Goal: Transaction & Acquisition: Register for event/course

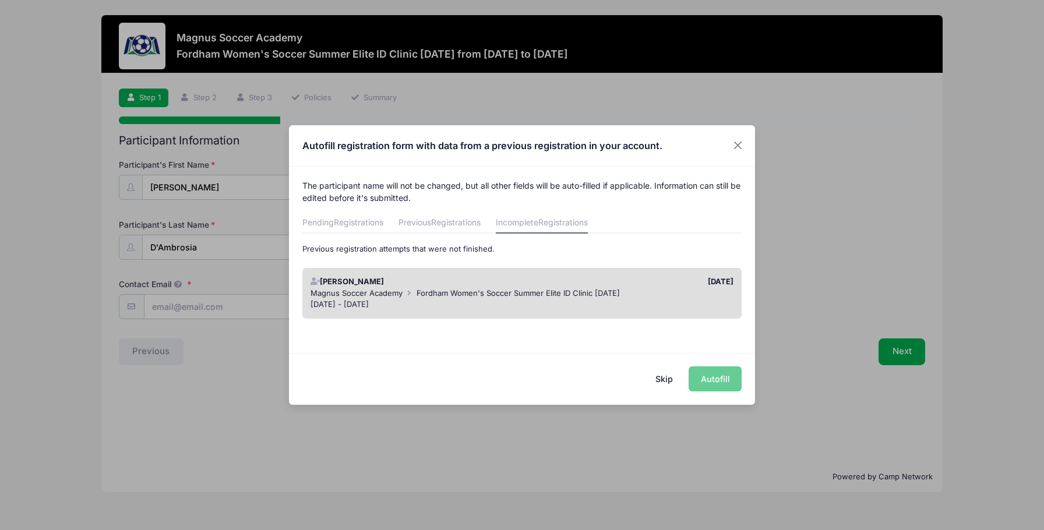
click at [429, 292] on span "Fordham Women's Soccer Summer Elite ID Clinic [DATE]" at bounding box center [517, 292] width 203 height 9
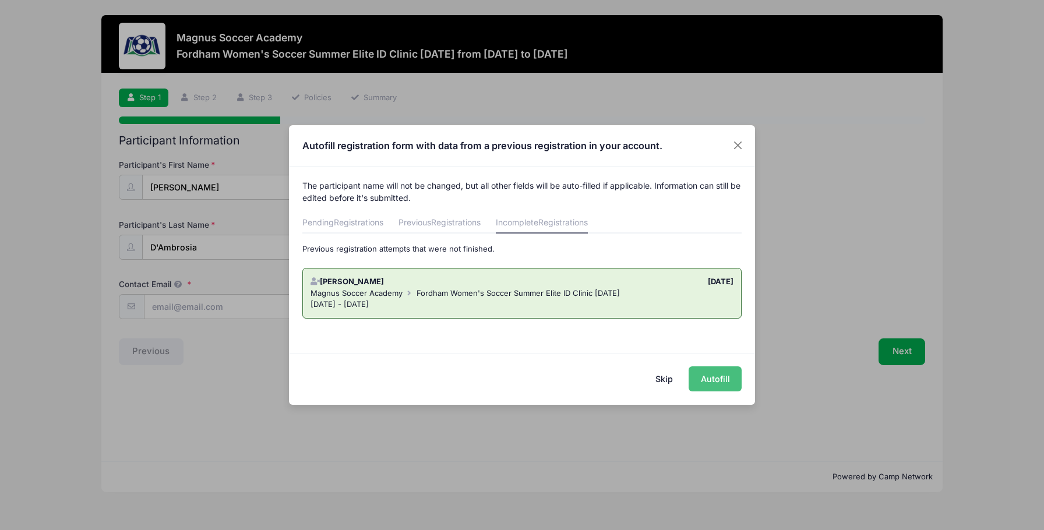
click at [717, 379] on button "Autofill" at bounding box center [715, 378] width 53 height 25
type input "[EMAIL_ADDRESS][DOMAIN_NAME]"
type input "[DATE]"
type input "[STREET_ADDRESS]"
type input "Lone Tree"
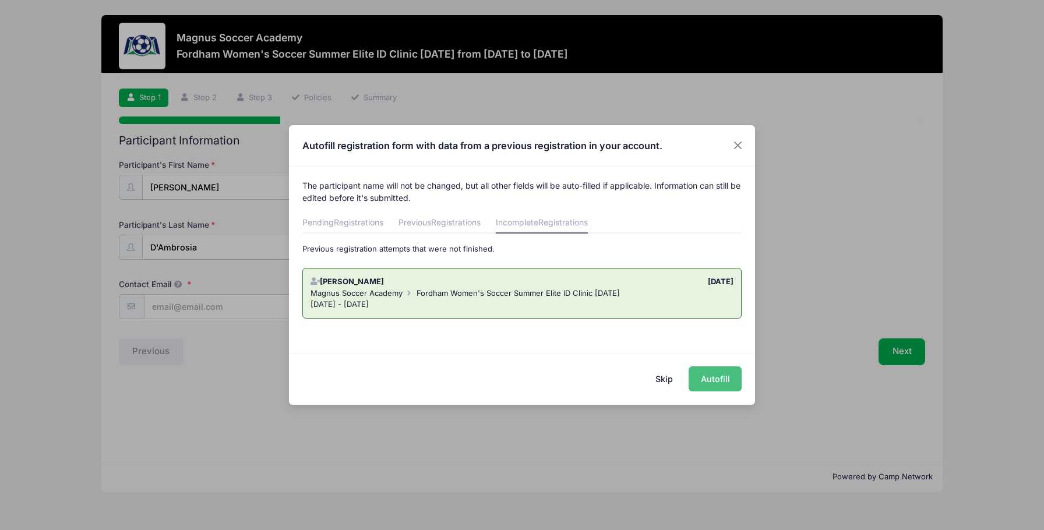
select select "CO"
type input "80124"
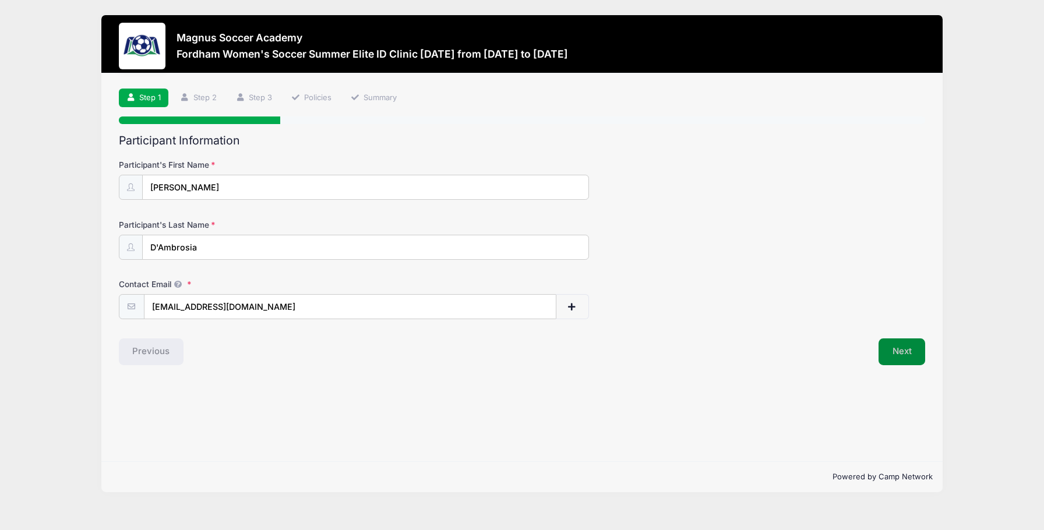
click at [902, 347] on button "Next" at bounding box center [901, 351] width 47 height 27
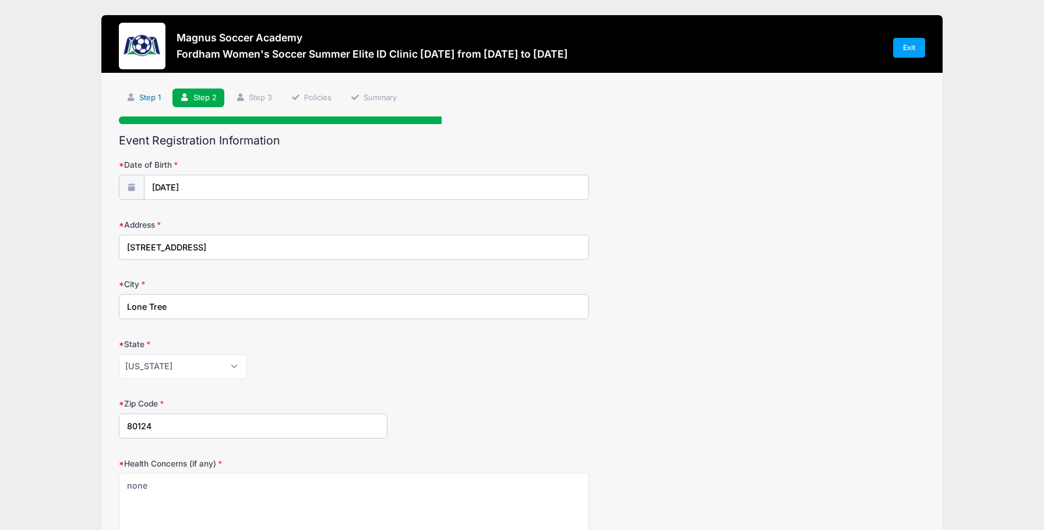
click at [145, 97] on link "Step 1" at bounding box center [144, 98] width 50 height 19
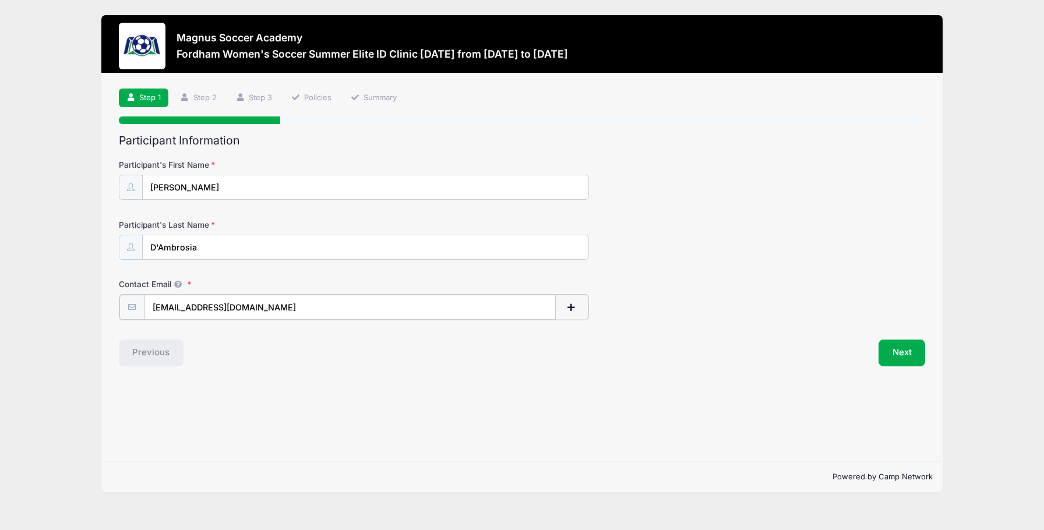
drag, startPoint x: 248, startPoint y: 306, endPoint x: 147, endPoint y: 303, distance: 100.8
type input "[EMAIL_ADDRESS][DOMAIN_NAME]"
click at [891, 353] on button "Next" at bounding box center [901, 351] width 47 height 27
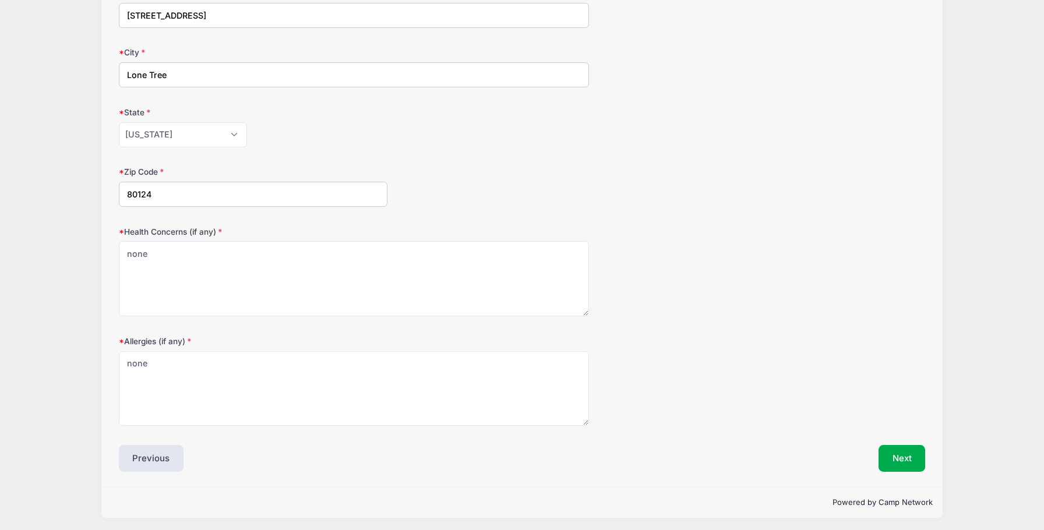
scroll to position [231, 0]
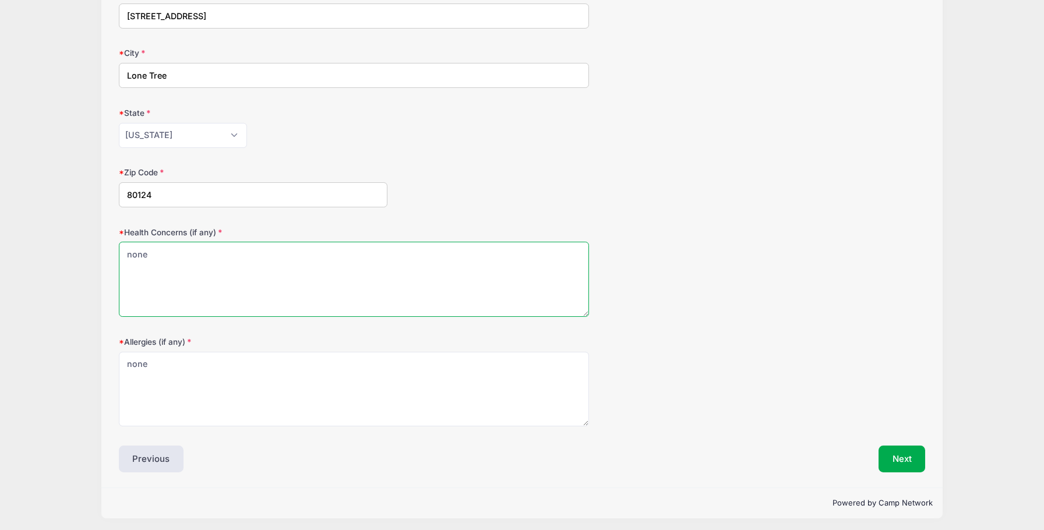
click at [341, 262] on textarea "none" at bounding box center [354, 279] width 471 height 75
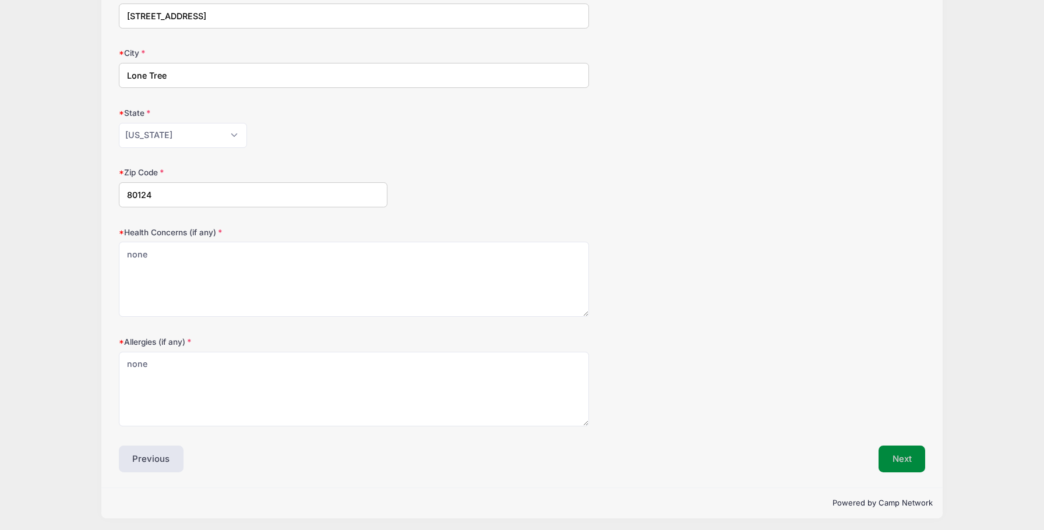
click at [896, 456] on button "Next" at bounding box center [901, 459] width 47 height 27
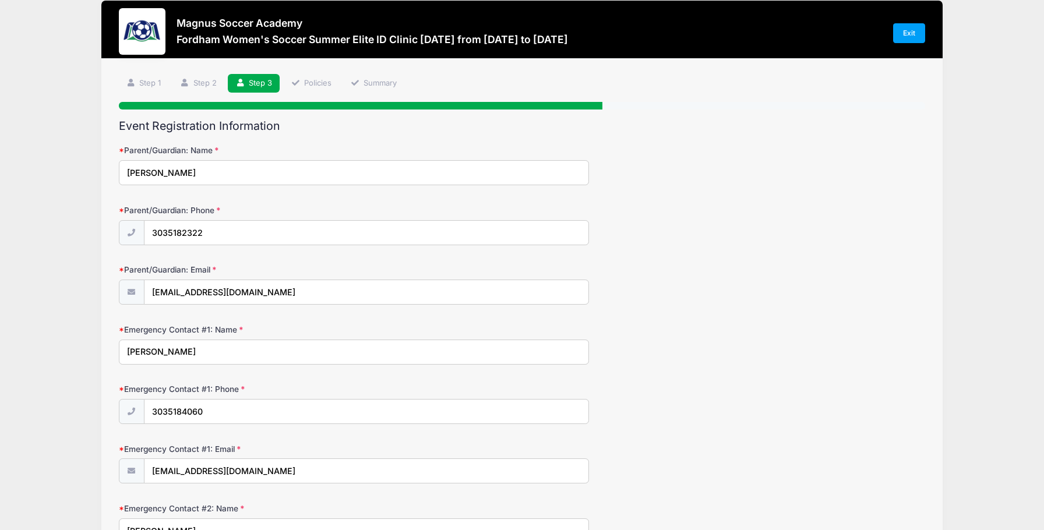
scroll to position [0, 0]
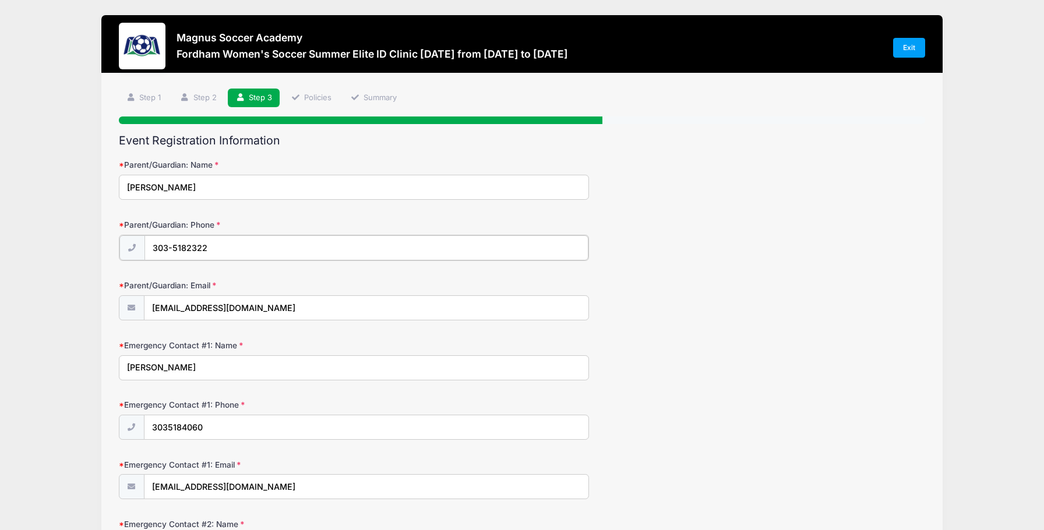
click at [186, 248] on input "303-5182322" at bounding box center [366, 247] width 444 height 25
type input "[PHONE_NUMBER]"
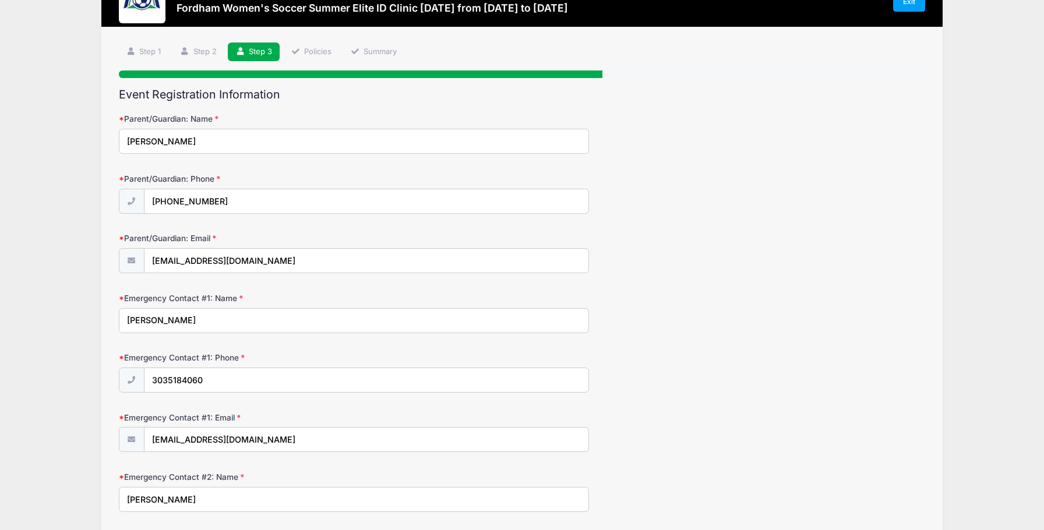
scroll to position [53, 0]
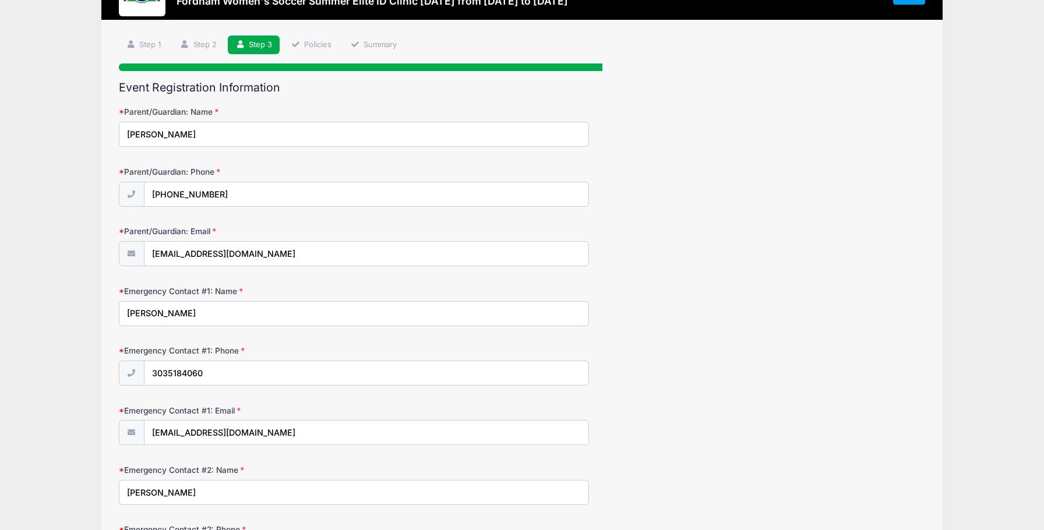
type input "[PERSON_NAME]"
click at [167, 373] on input "3035184060" at bounding box center [366, 373] width 444 height 25
click at [186, 372] on input "303-5184060" at bounding box center [366, 373] width 444 height 25
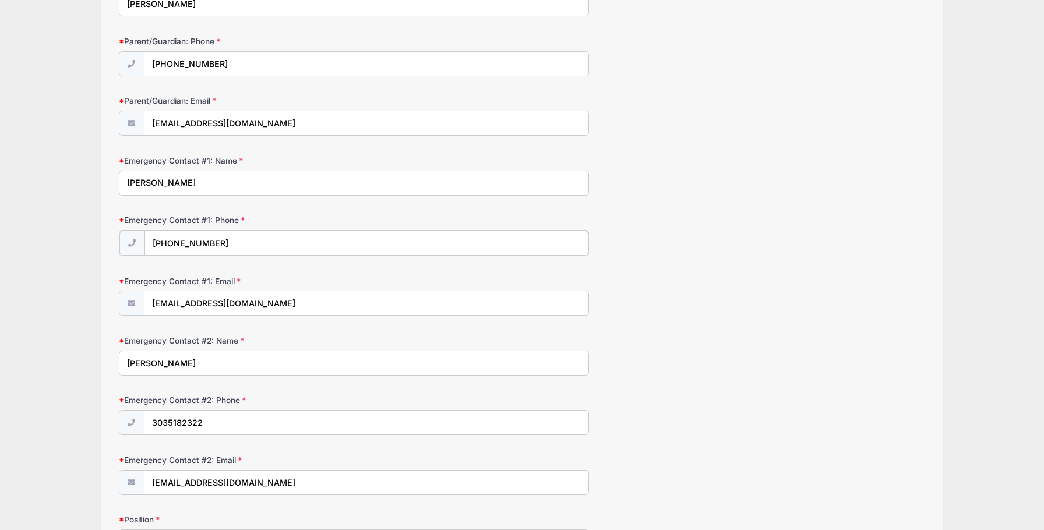
scroll to position [186, 0]
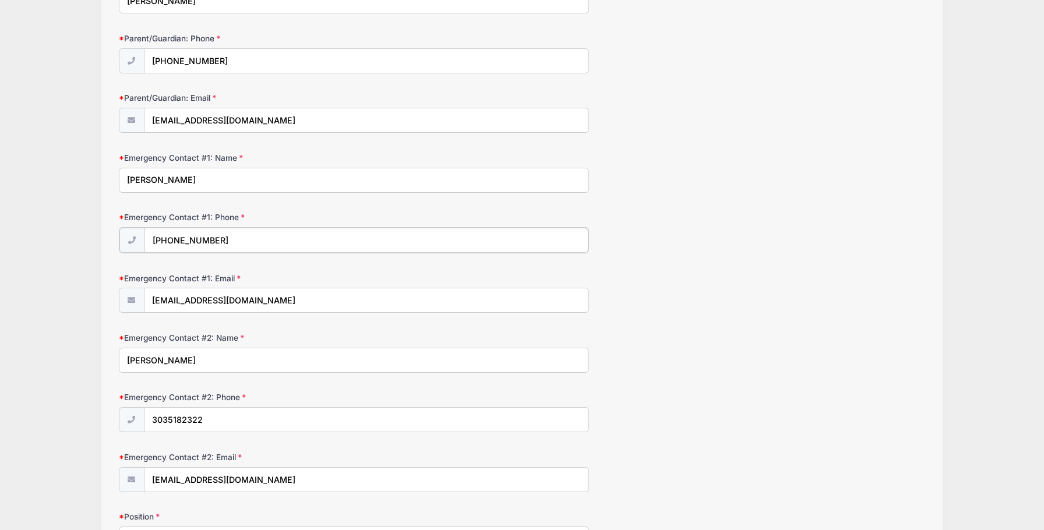
type input "[PHONE_NUMBER]"
click at [164, 360] on input "[PERSON_NAME]" at bounding box center [354, 359] width 471 height 25
type input "[PERSON_NAME]"
click at [186, 416] on input "303-5182322" at bounding box center [366, 419] width 444 height 25
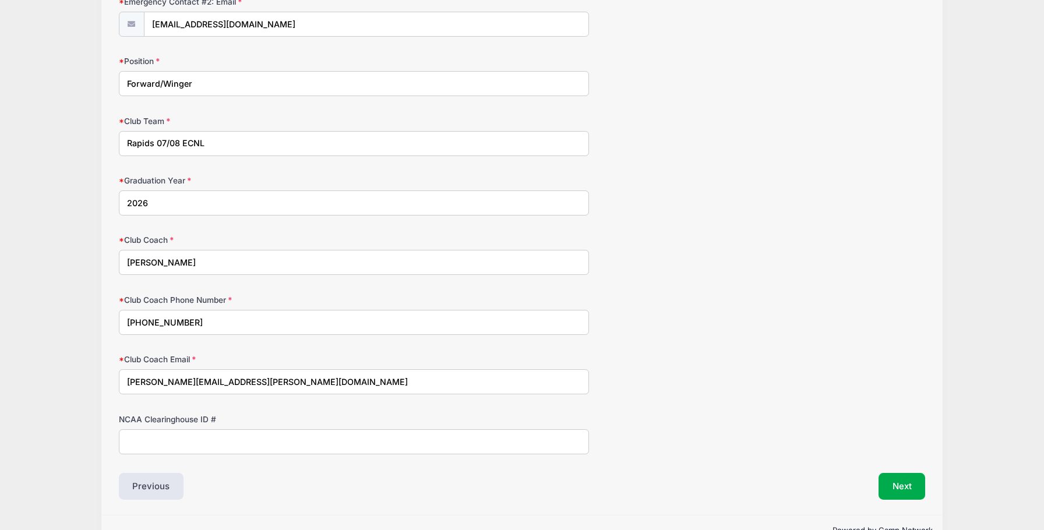
scroll to position [642, 0]
type input "[PHONE_NUMBER]"
click at [907, 475] on button "Next" at bounding box center [901, 484] width 47 height 27
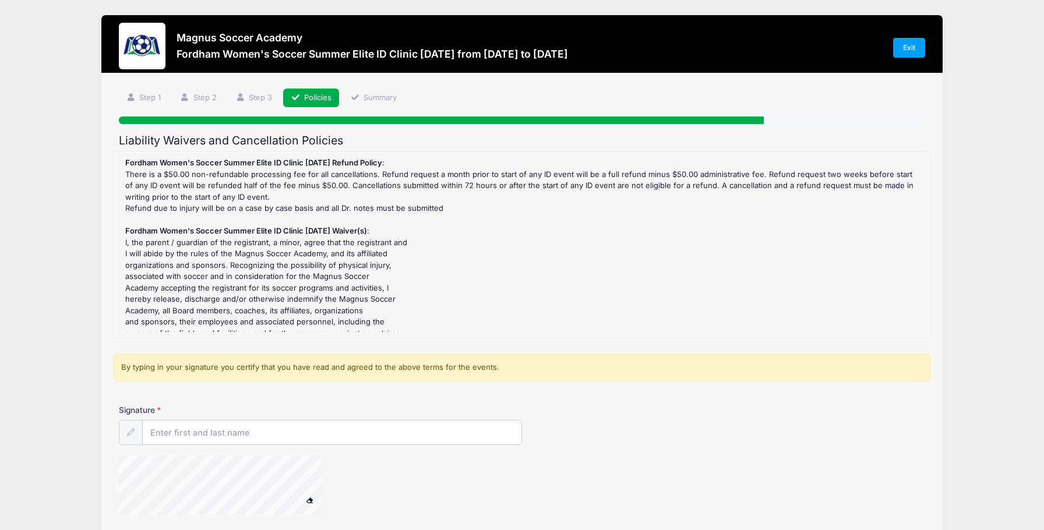
scroll to position [0, 0]
click at [273, 430] on input "Signature" at bounding box center [332, 433] width 379 height 25
type input "[PERSON_NAME]"
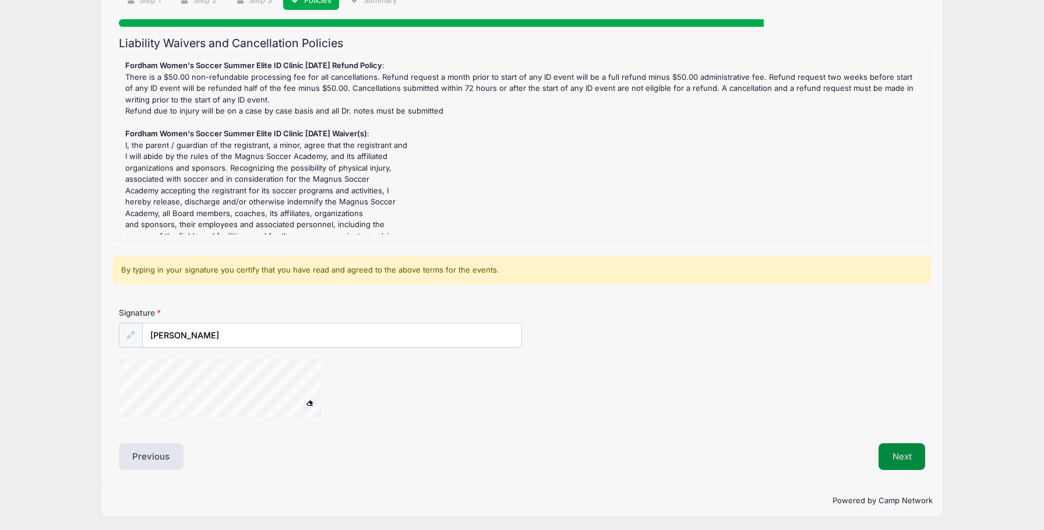
scroll to position [96, 0]
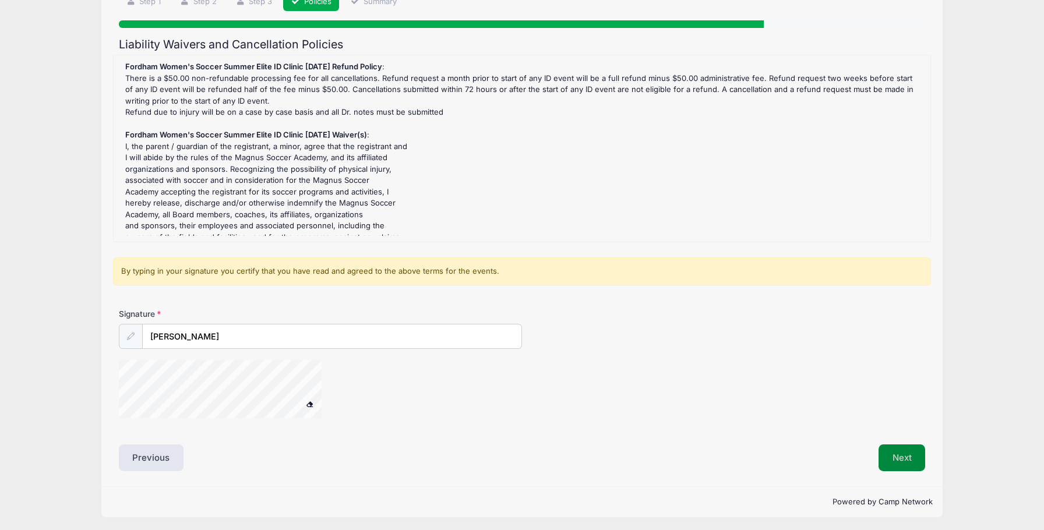
click at [899, 454] on button "Next" at bounding box center [901, 457] width 47 height 27
click at [324, 375] on div at bounding box center [235, 391] width 233 height 62
click at [911, 461] on button "Next" at bounding box center [901, 457] width 47 height 27
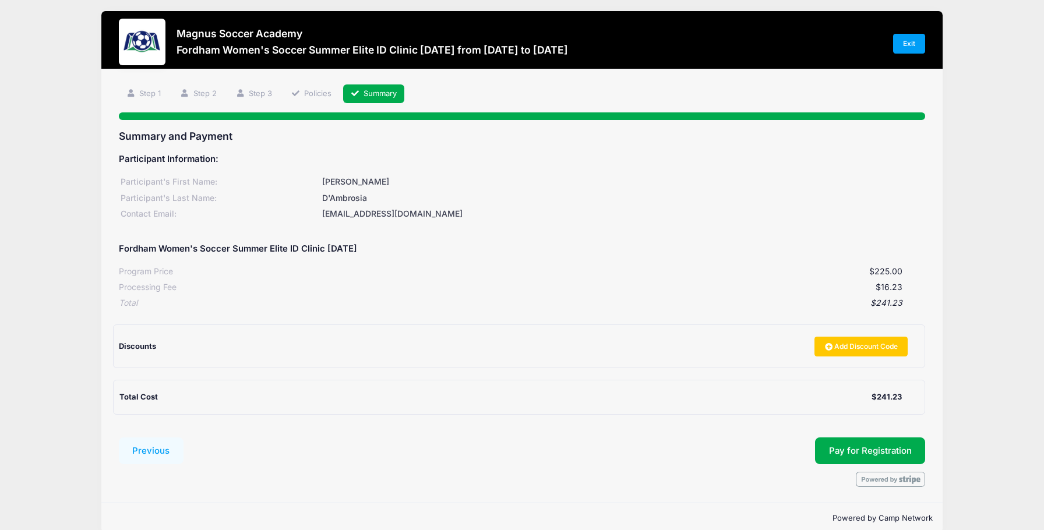
scroll to position [0, 0]
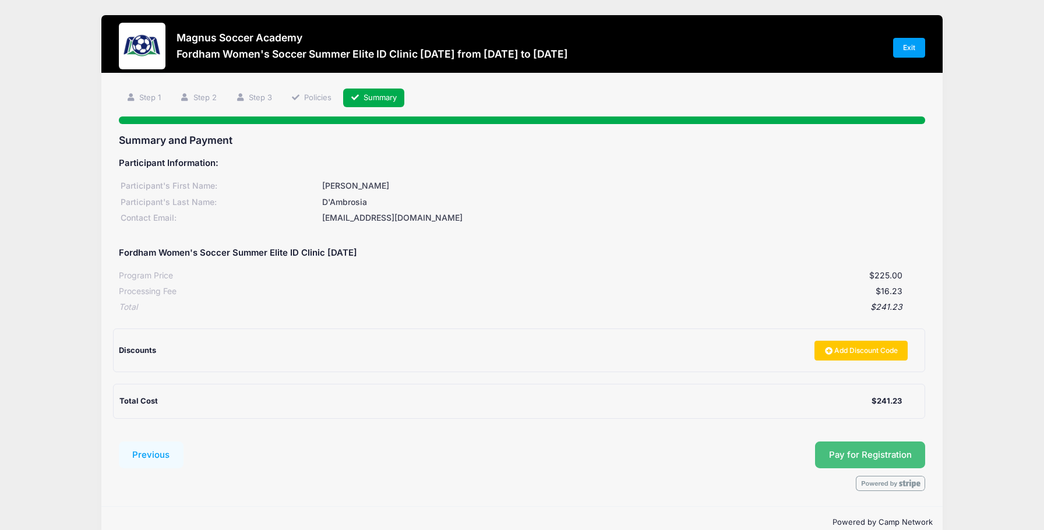
click at [885, 450] on button "Pay for Registration" at bounding box center [870, 455] width 111 height 27
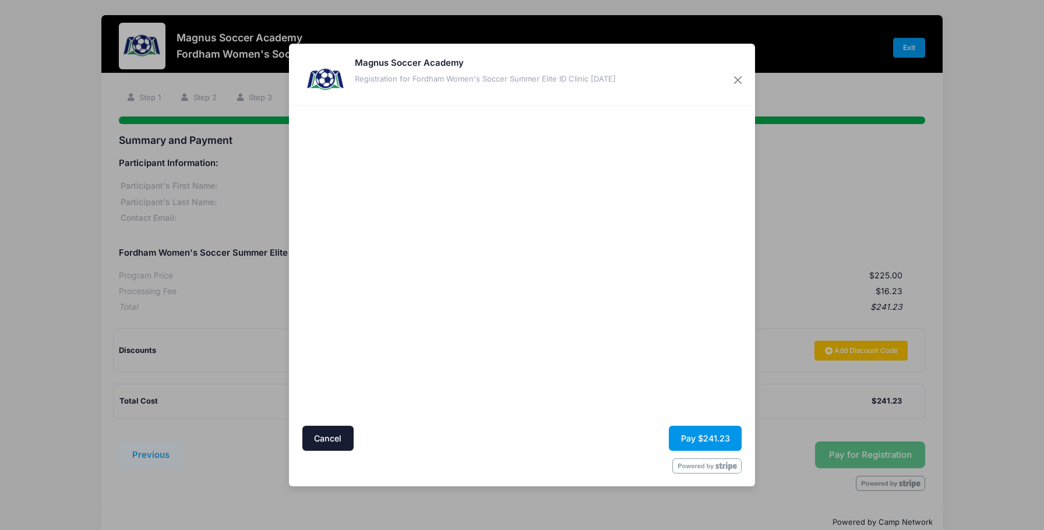
click at [716, 437] on button "Pay $241.23" at bounding box center [705, 438] width 73 height 25
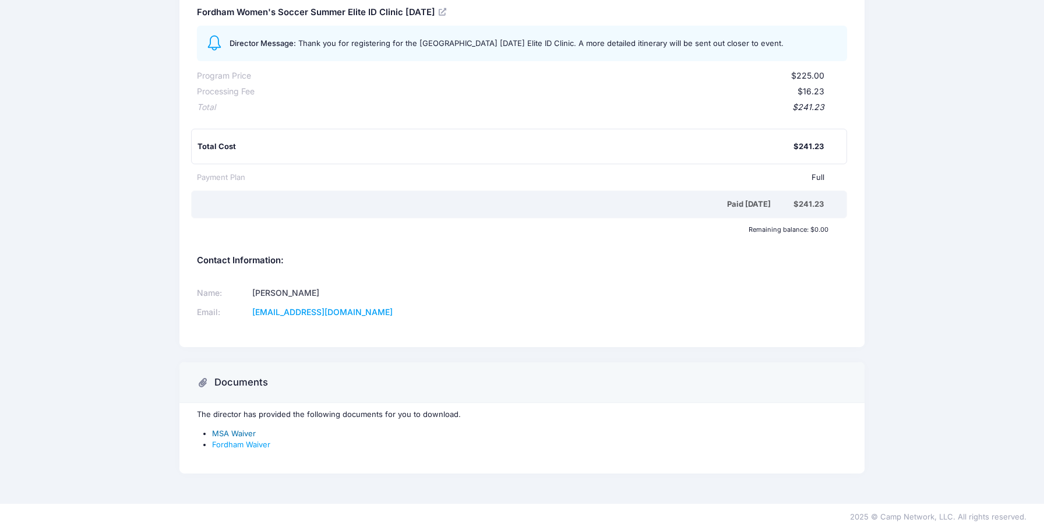
scroll to position [149, 0]
click at [224, 435] on link "MSA Waiver" at bounding box center [234, 433] width 44 height 9
click at [248, 442] on link "Fordham Waiver" at bounding box center [241, 444] width 58 height 9
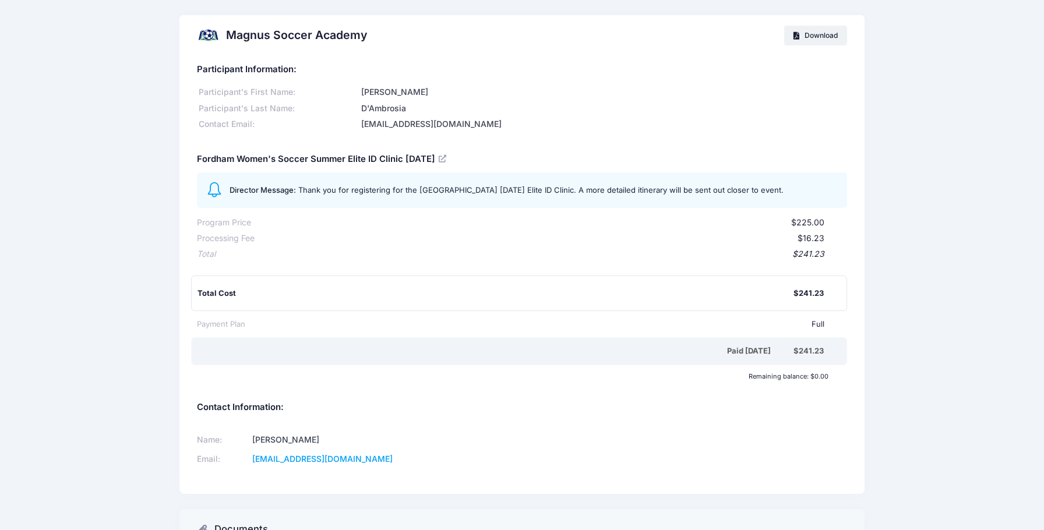
scroll to position [0, 0]
click at [816, 36] on span "Download" at bounding box center [820, 35] width 33 height 9
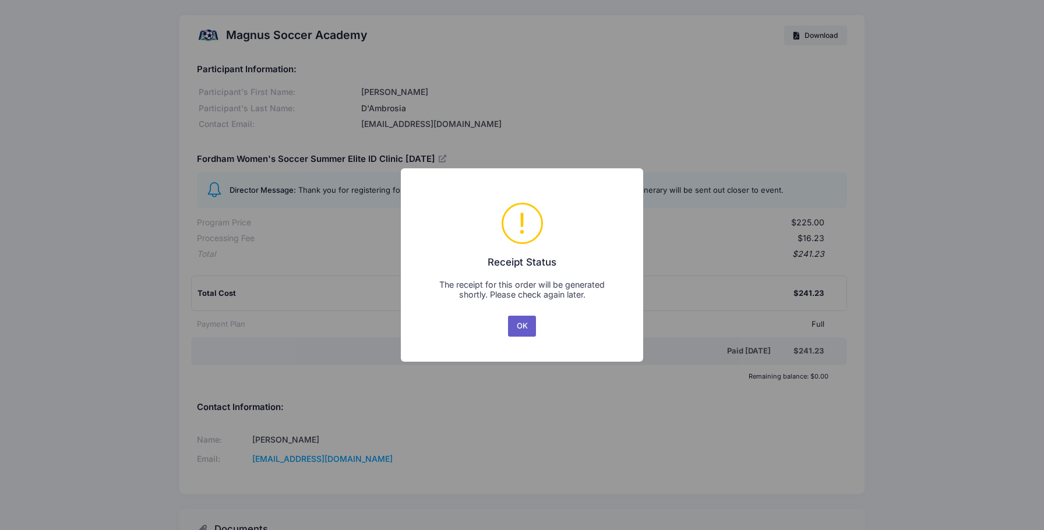
click at [527, 325] on button "OK" at bounding box center [522, 326] width 28 height 21
